Goal: Task Accomplishment & Management: Complete application form

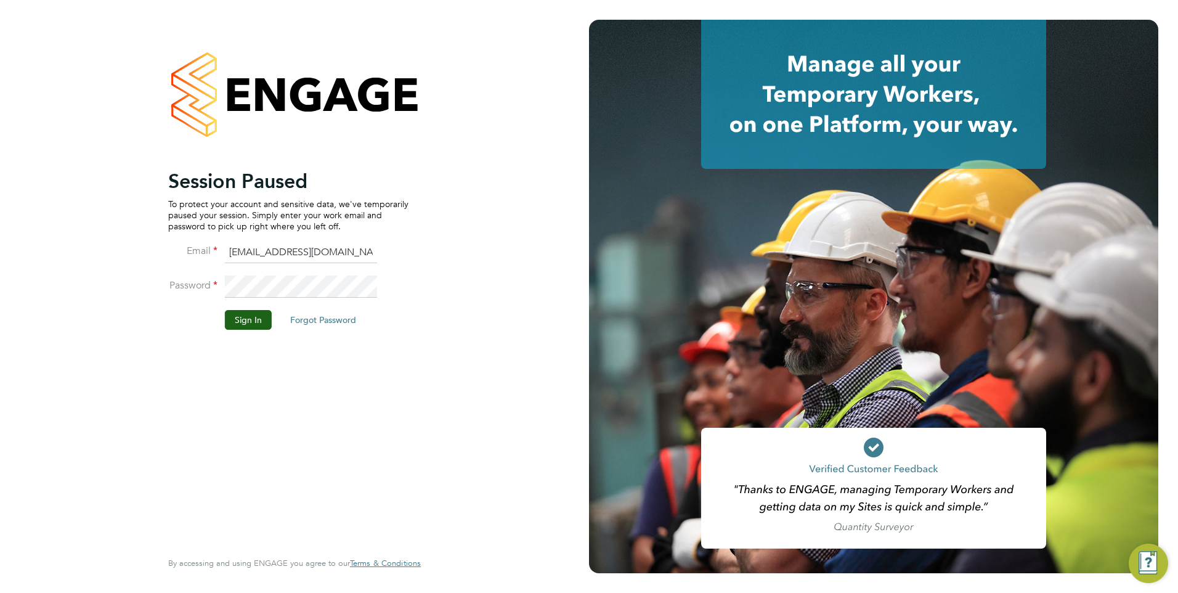
drag, startPoint x: 396, startPoint y: 427, endPoint x: 296, endPoint y: 343, distance: 130.3
click at [396, 426] on div "Session Paused To protect your account and sensitive data, we've temporarily pa…" at bounding box center [288, 358] width 240 height 378
click at [237, 317] on button "Sign In" at bounding box center [248, 320] width 47 height 20
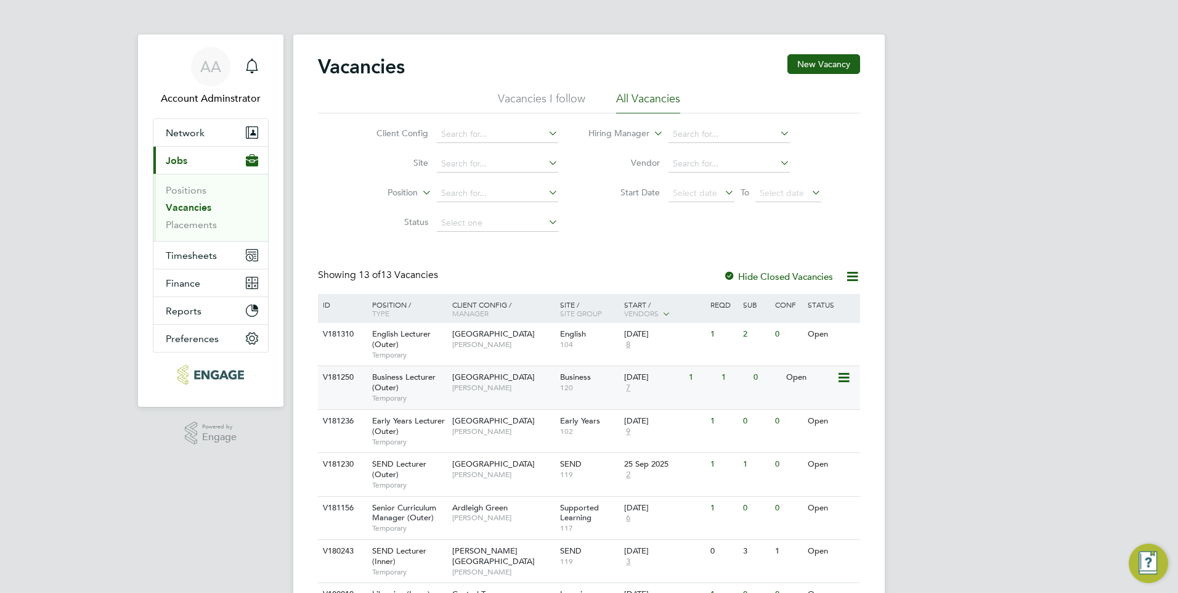
click at [496, 376] on span "Epping Forest Campus" at bounding box center [493, 376] width 83 height 10
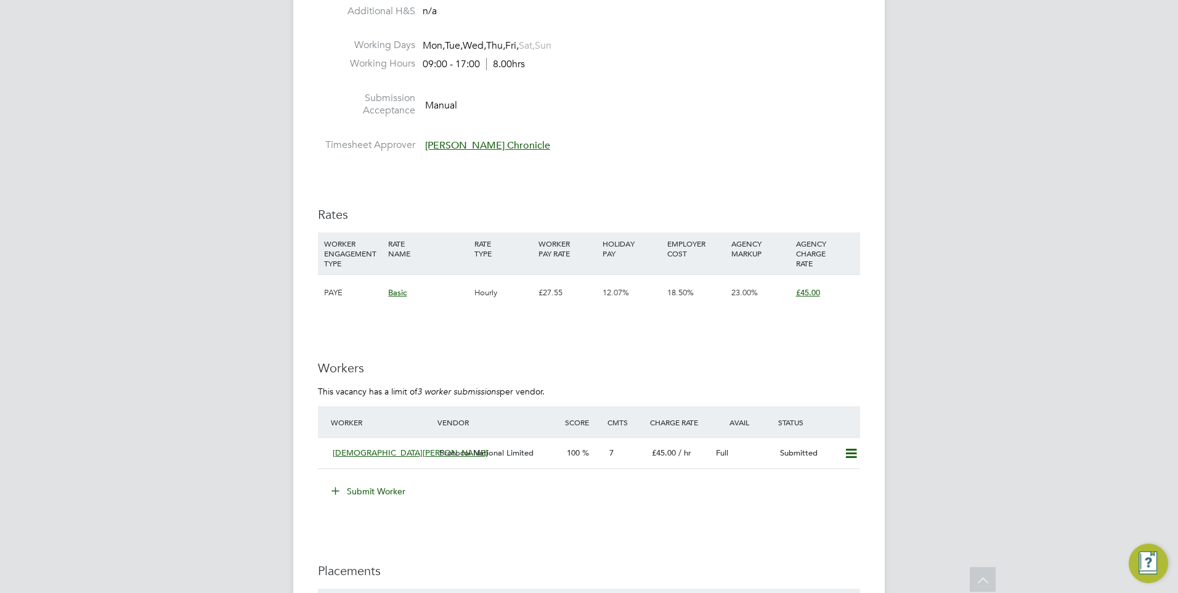
scroll to position [1786, 0]
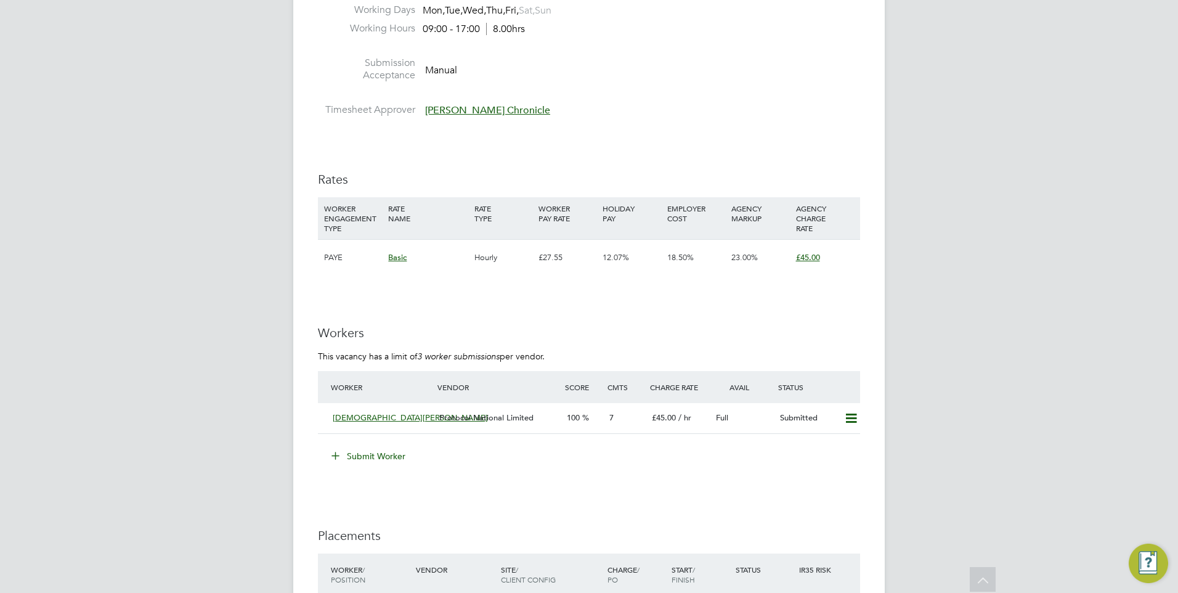
click at [377, 456] on button "Submit Worker" at bounding box center [369, 456] width 92 height 20
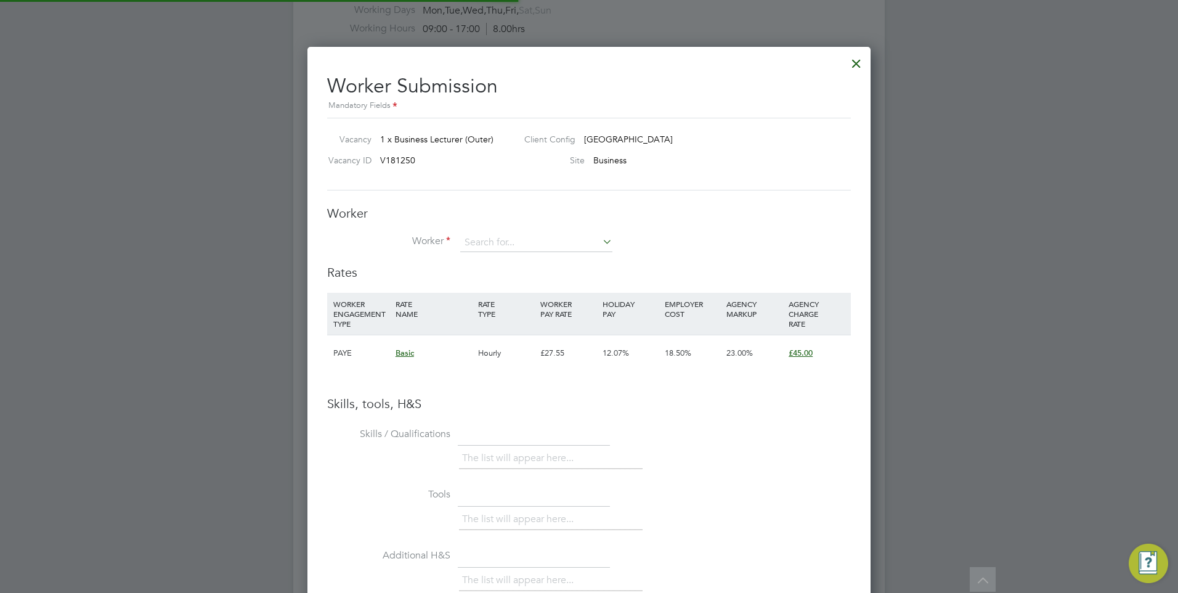
scroll to position [36, 84]
click at [490, 236] on input at bounding box center [536, 242] width 152 height 18
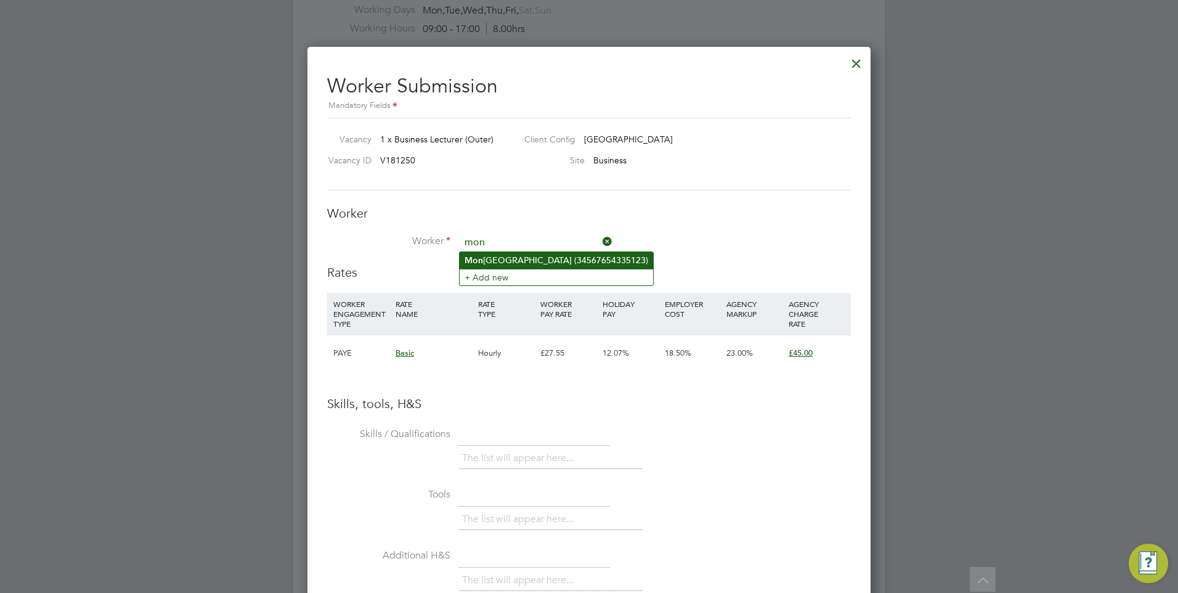
click at [524, 263] on li "[GEOGRAPHIC_DATA] (34567654335123)" at bounding box center [556, 260] width 193 height 17
type input "[PERSON_NAME] (34567654335123)"
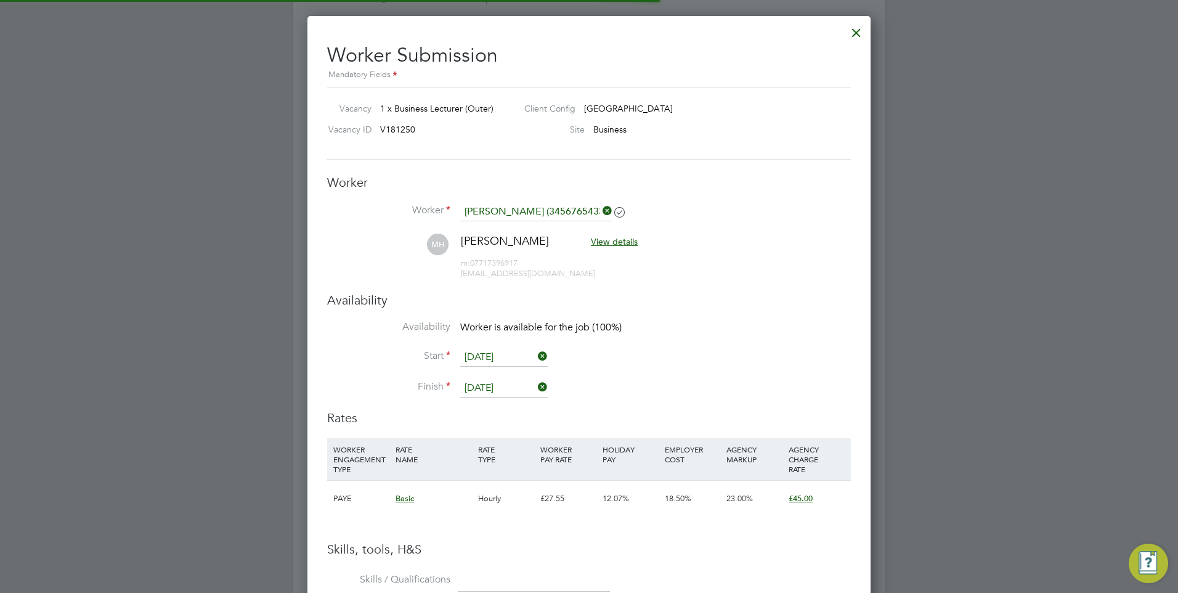
scroll to position [1725, 0]
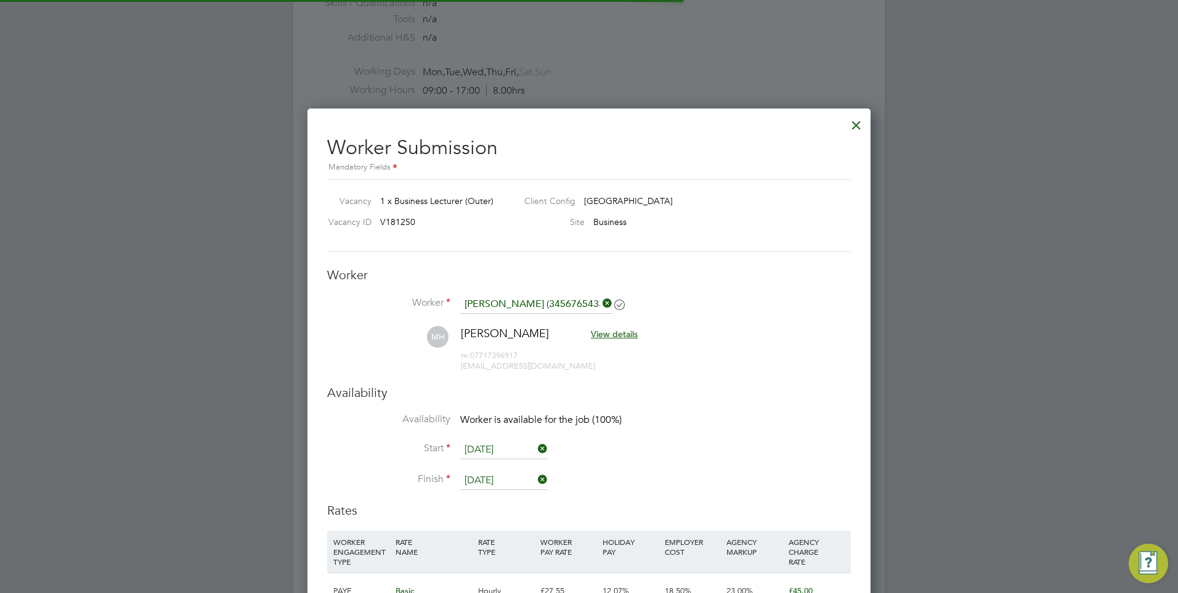
click at [856, 122] on div at bounding box center [856, 122] width 22 height 22
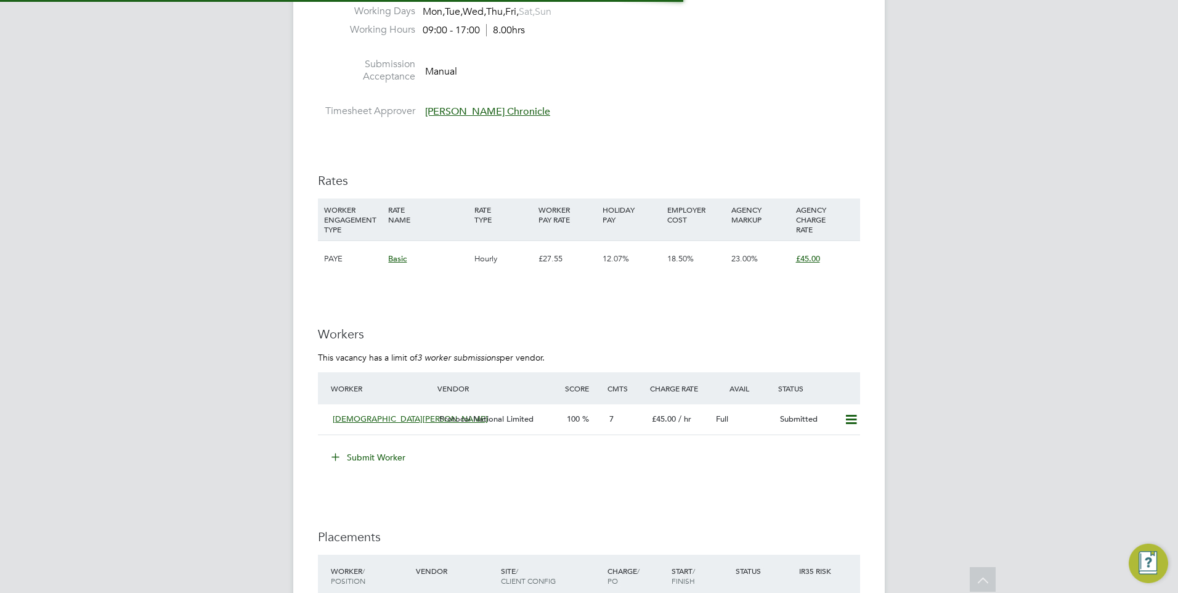
scroll to position [1786, 0]
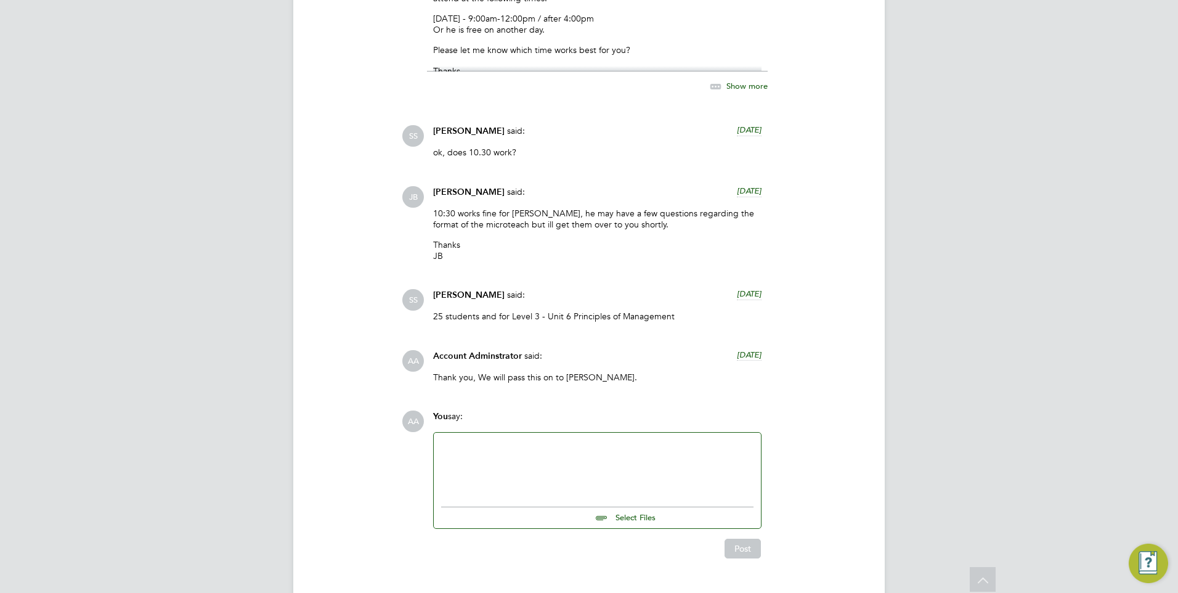
scroll to position [1478, 0]
click at [613, 469] on div at bounding box center [597, 465] width 312 height 53
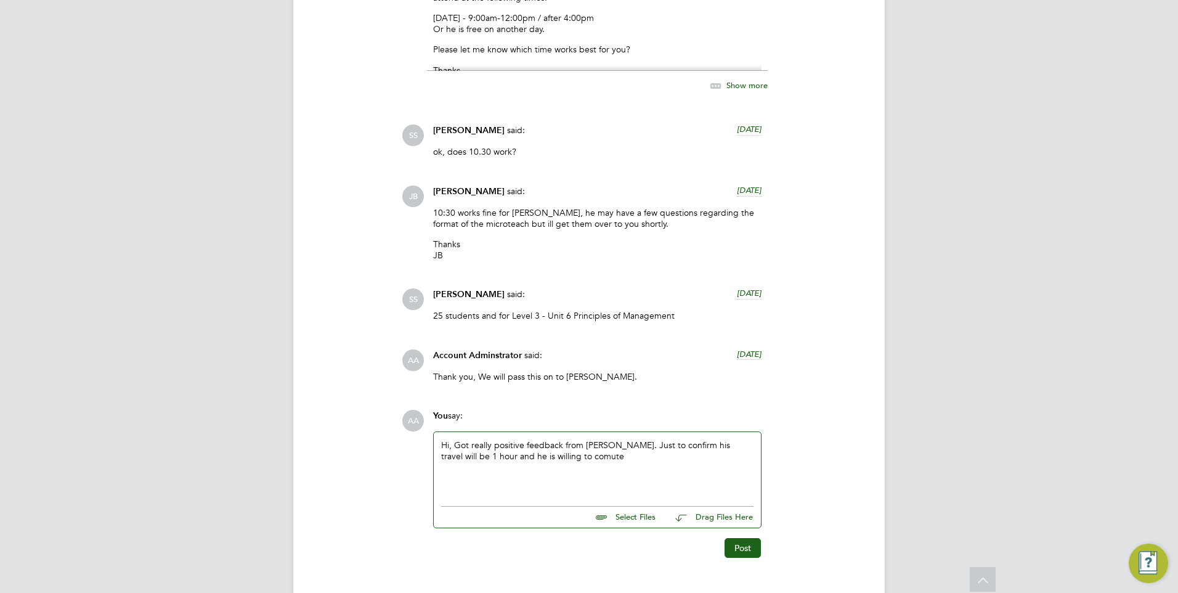
click at [549, 461] on div "Hi, Got really positive feedback from Ramesh. Just to confirm his travel will b…" at bounding box center [597, 465] width 312 height 53
click at [747, 447] on div "Hi, Got really positive feedback from Ramesh. Just to confirm his travel will b…" at bounding box center [597, 465] width 312 height 53
click at [606, 461] on div "Hi, Got really positive feedback from Ramesh. Just to confirm his travel will b…" at bounding box center [597, 465] width 312 height 53
click at [746, 543] on button "Post" at bounding box center [742, 548] width 36 height 20
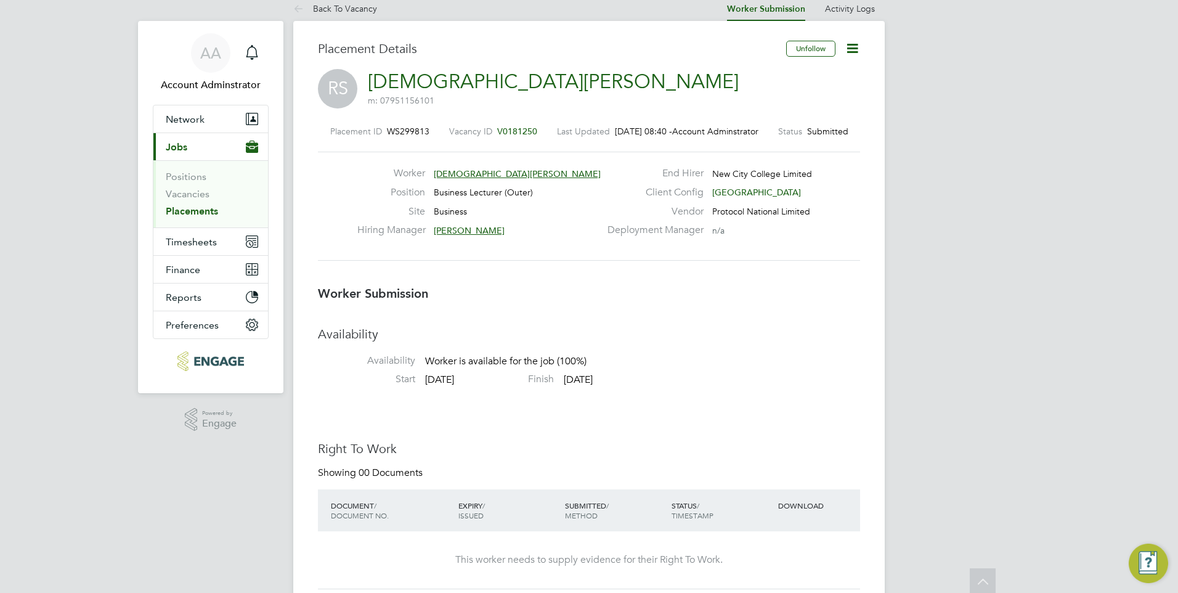
scroll to position [0, 0]
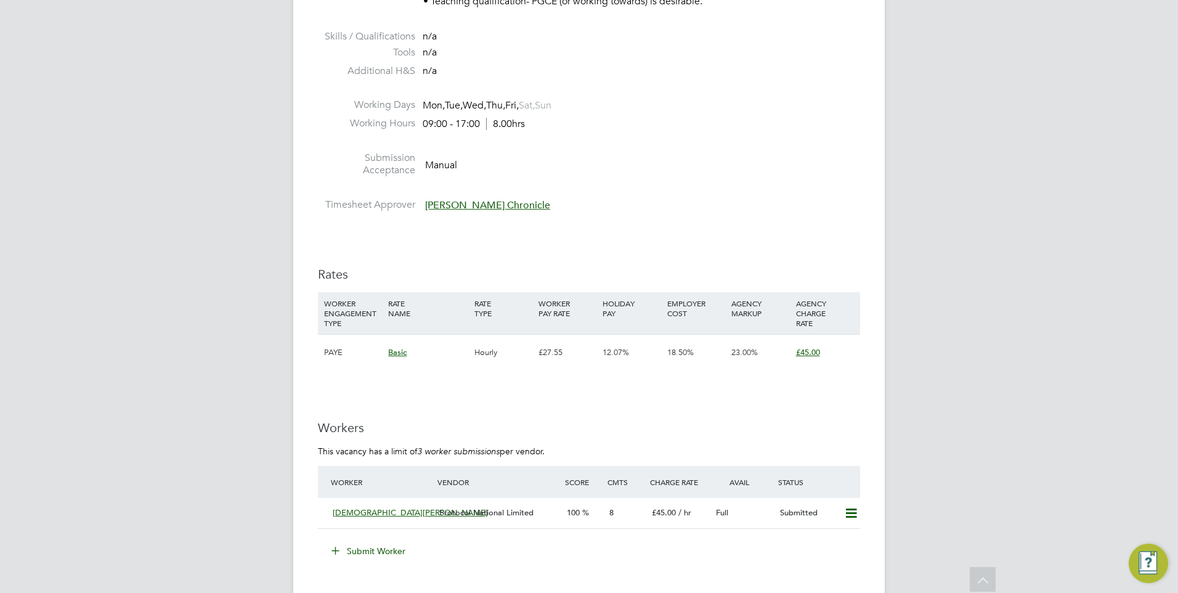
scroll to position [1786, 0]
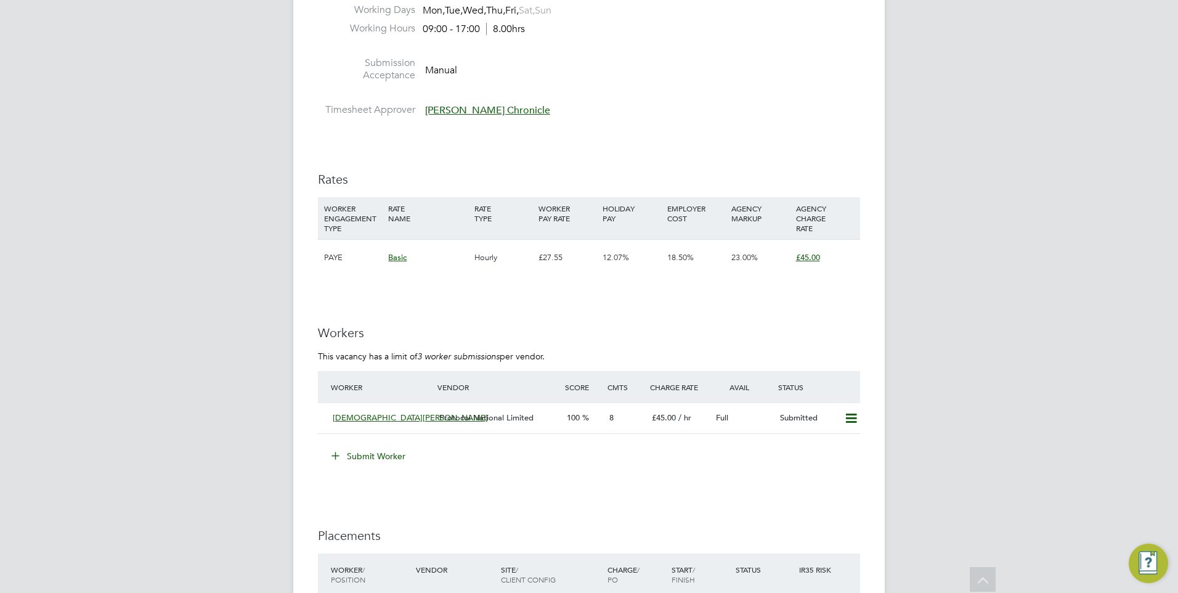
click at [364, 448] on button "Submit Worker" at bounding box center [369, 456] width 92 height 20
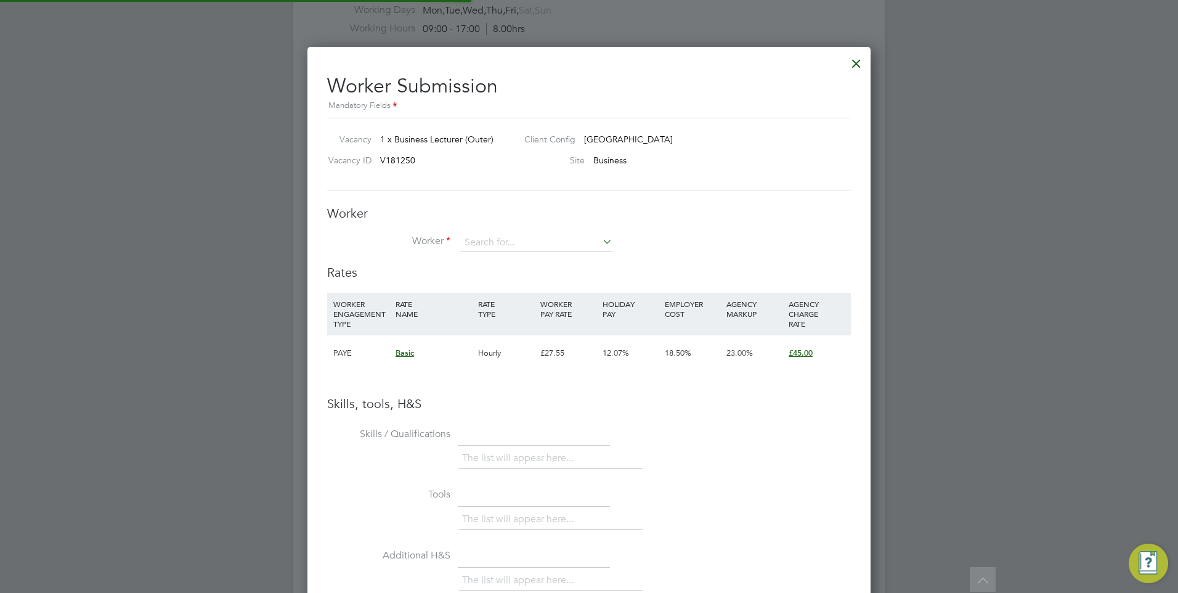
scroll to position [779, 564]
click at [476, 233] on input at bounding box center [536, 242] width 152 height 18
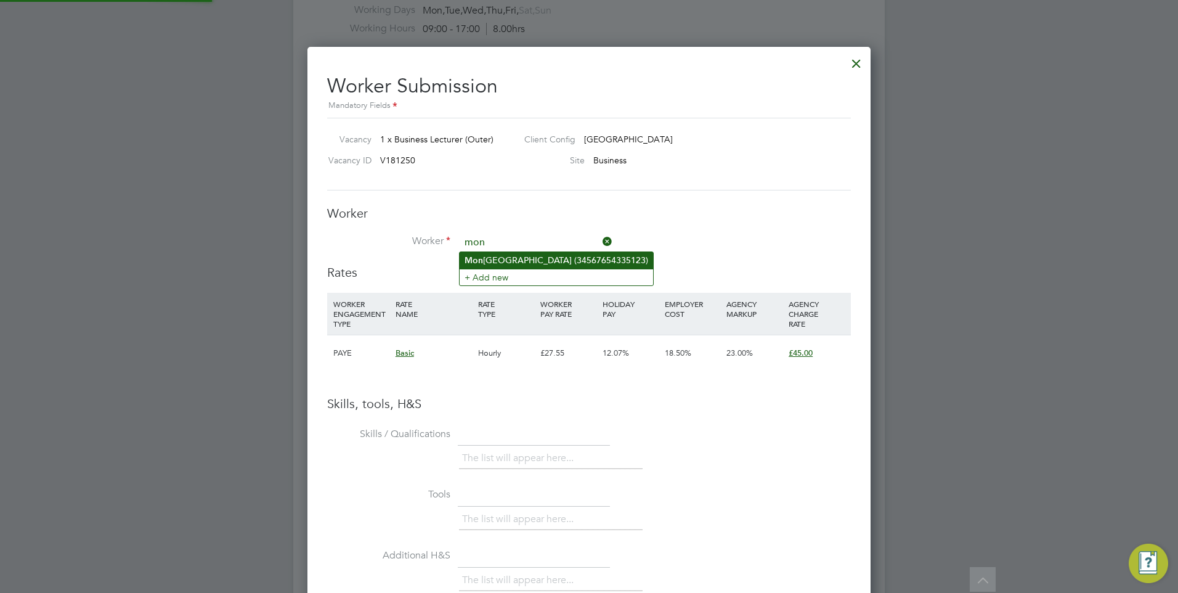
click at [530, 260] on li "[GEOGRAPHIC_DATA] (34567654335123)" at bounding box center [556, 260] width 193 height 17
type input "[PERSON_NAME] (34567654335123)"
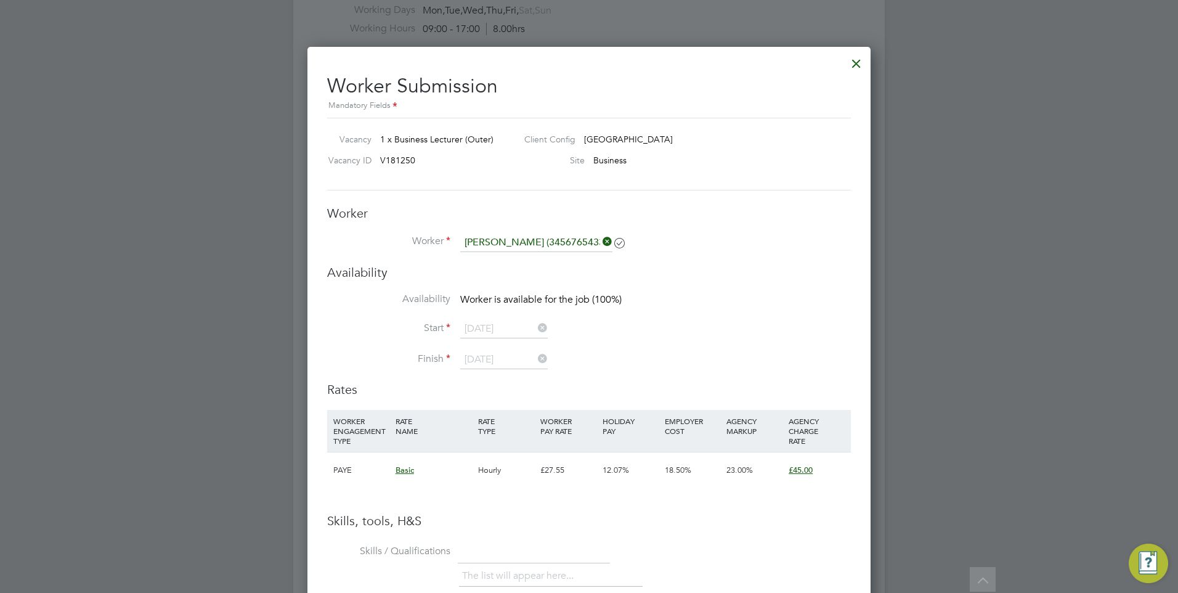
scroll to position [934, 564]
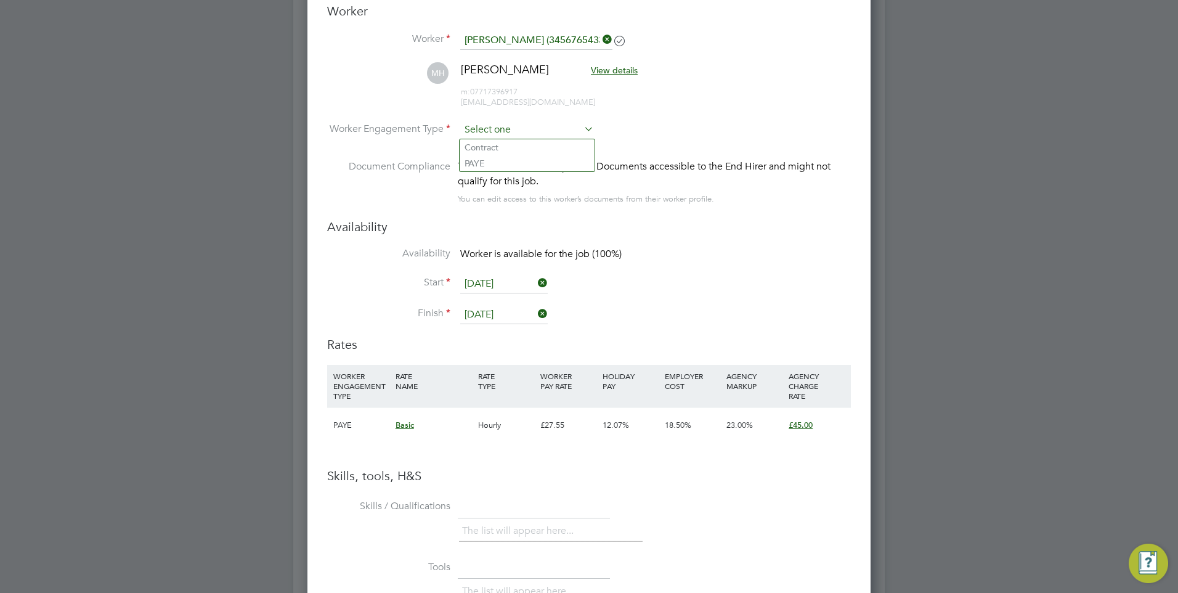
click at [506, 128] on input at bounding box center [527, 130] width 134 height 18
click at [501, 161] on li "PAYE" at bounding box center [527, 163] width 135 height 16
type input "PAYE"
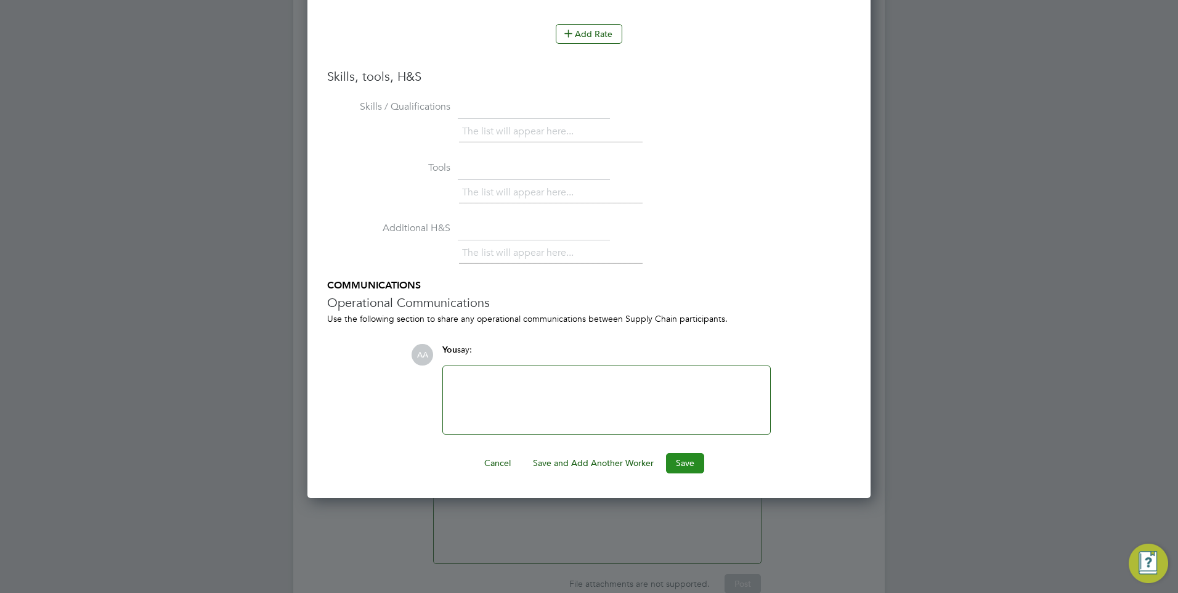
click at [688, 461] on button "Save" at bounding box center [685, 463] width 38 height 20
